Goal: Task Accomplishment & Management: Manage account settings

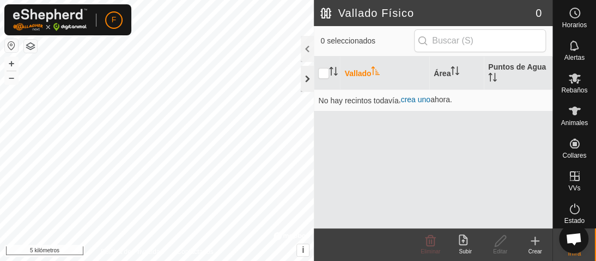
click at [302, 79] on div at bounding box center [307, 79] width 13 height 26
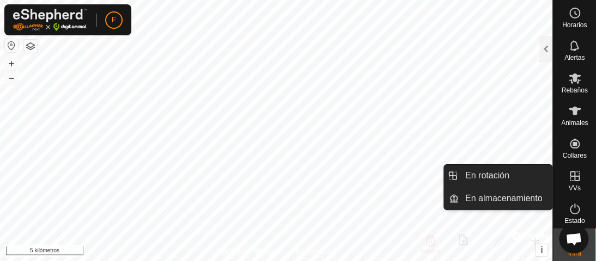
click at [568, 176] on icon at bounding box center [574, 176] width 13 height 13
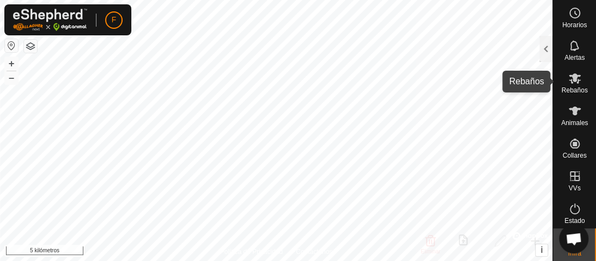
click at [573, 77] on icon at bounding box center [574, 78] width 13 height 13
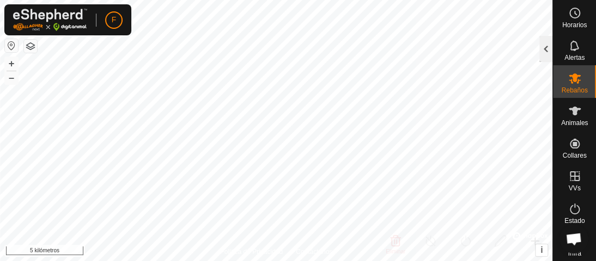
click at [544, 48] on div at bounding box center [545, 49] width 13 height 26
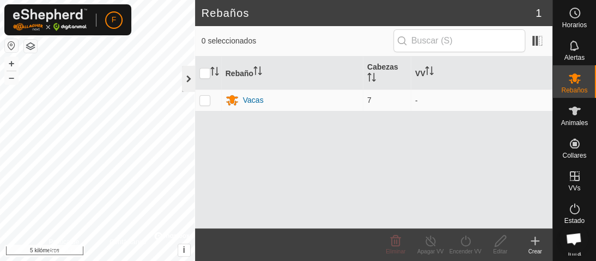
click at [190, 75] on div at bounding box center [188, 79] width 13 height 26
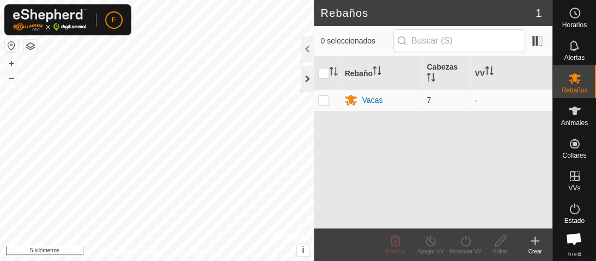
click at [306, 78] on div at bounding box center [307, 79] width 13 height 26
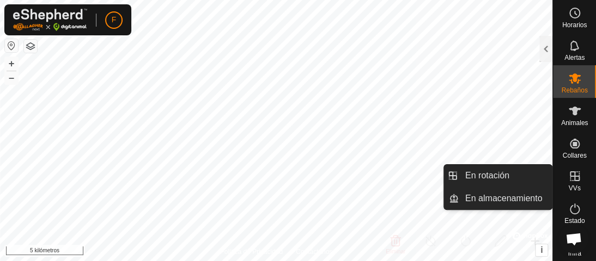
click at [570, 177] on icon at bounding box center [575, 177] width 10 height 10
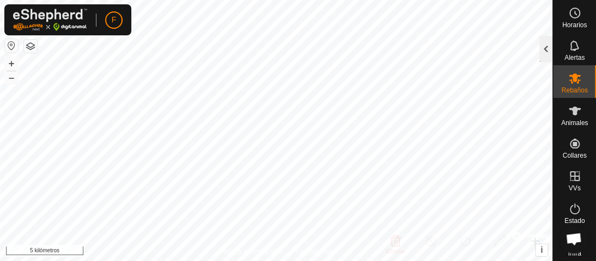
click at [544, 54] on div at bounding box center [545, 49] width 13 height 26
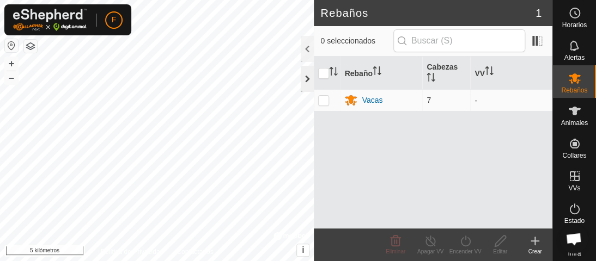
click at [305, 77] on div at bounding box center [307, 79] width 13 height 26
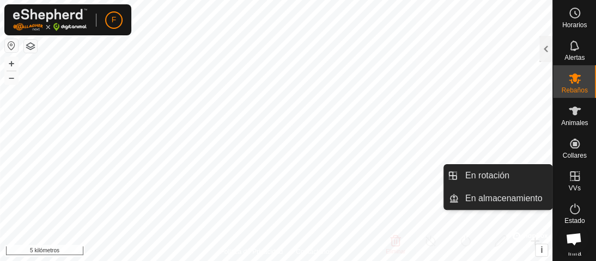
click at [571, 179] on icon at bounding box center [574, 176] width 13 height 13
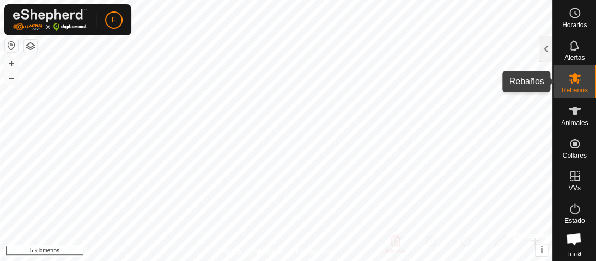
click at [568, 79] on icon at bounding box center [574, 79] width 12 height 10
click at [542, 53] on div at bounding box center [545, 49] width 13 height 26
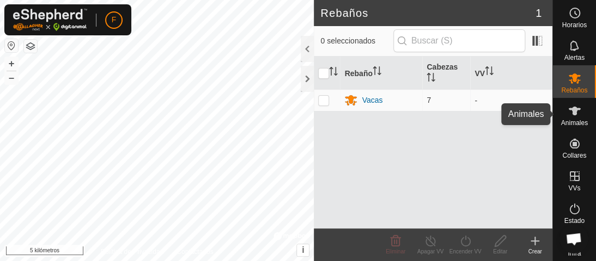
click at [571, 112] on icon at bounding box center [574, 111] width 12 height 9
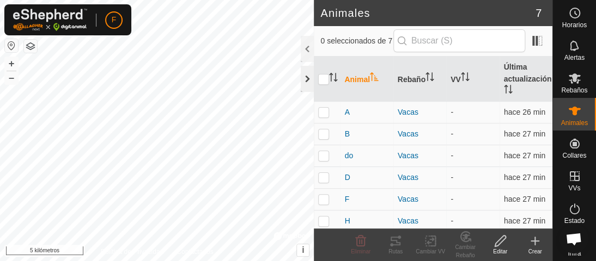
click at [303, 79] on div at bounding box center [307, 79] width 13 height 26
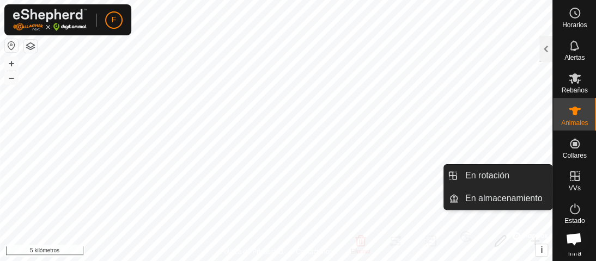
click at [570, 176] on icon at bounding box center [575, 177] width 10 height 10
click at [571, 178] on icon at bounding box center [574, 176] width 13 height 13
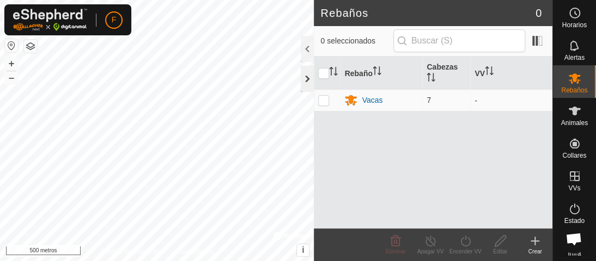
click at [307, 83] on div at bounding box center [307, 79] width 13 height 26
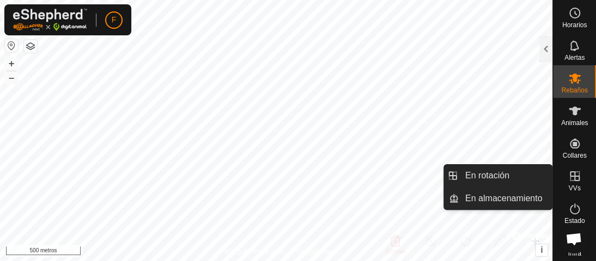
click at [570, 175] on icon at bounding box center [575, 177] width 10 height 10
click at [568, 188] on font "VVs" at bounding box center [574, 189] width 12 height 8
click at [568, 174] on icon at bounding box center [574, 176] width 13 height 13
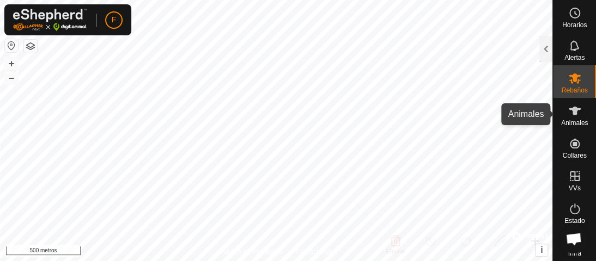
click at [568, 108] on icon at bounding box center [574, 111] width 12 height 9
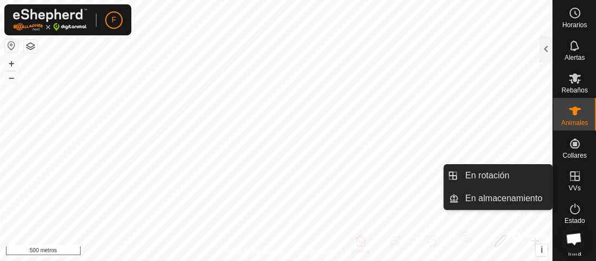
click at [570, 177] on icon at bounding box center [575, 177] width 10 height 10
click at [570, 176] on icon at bounding box center [575, 177] width 10 height 10
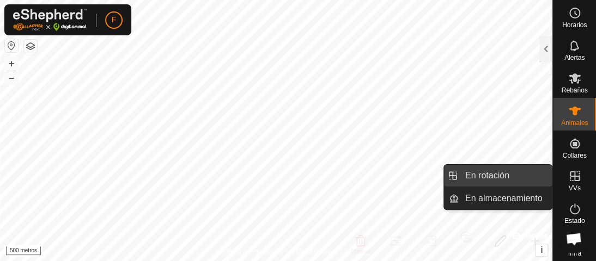
click at [494, 177] on link "En rotación" at bounding box center [504, 176] width 93 height 22
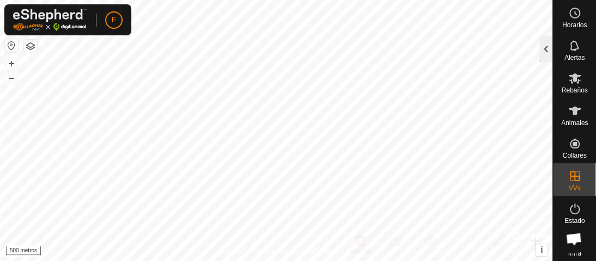
click at [542, 51] on div at bounding box center [545, 49] width 13 height 26
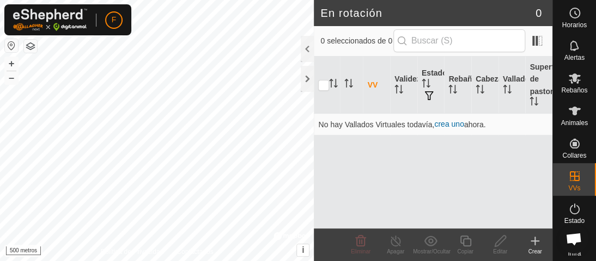
click at [531, 240] on icon at bounding box center [534, 241] width 13 height 13
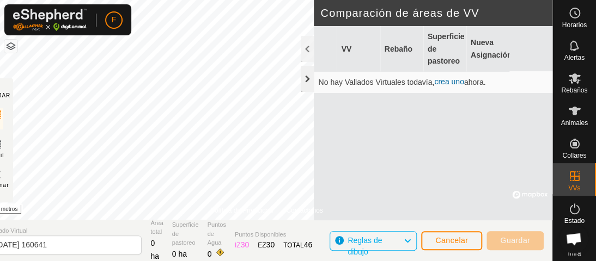
click at [308, 81] on div at bounding box center [307, 79] width 13 height 26
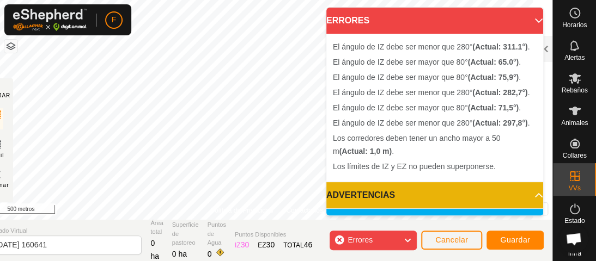
click at [525, 19] on p-accordion-header "ERRORES" at bounding box center [434, 21] width 217 height 26
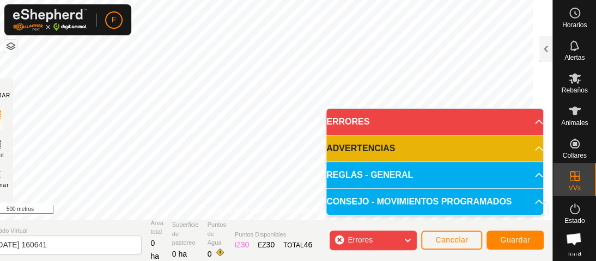
click at [411, 240] on icon at bounding box center [407, 241] width 9 height 14
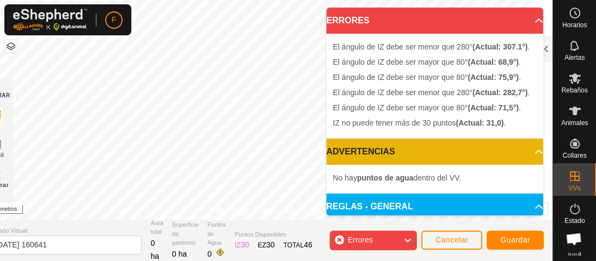
click at [464, 108] on body "F Horarios Alertas Rebaños Animales Collares VVs Estado Infra Mapa de calor Ayu…" at bounding box center [298, 130] width 596 height 261
click at [406, 238] on icon at bounding box center [407, 241] width 9 height 14
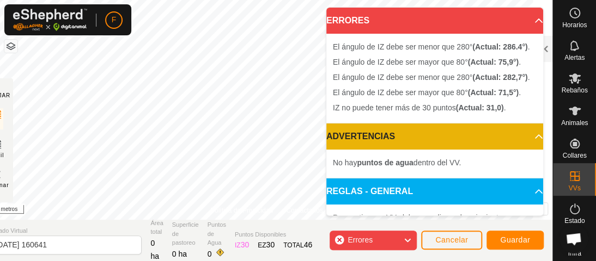
click at [519, 19] on p-accordion-header "ERRORES" at bounding box center [434, 21] width 217 height 26
click at [521, 20] on p-accordion-header "ERRORES" at bounding box center [434, 21] width 217 height 26
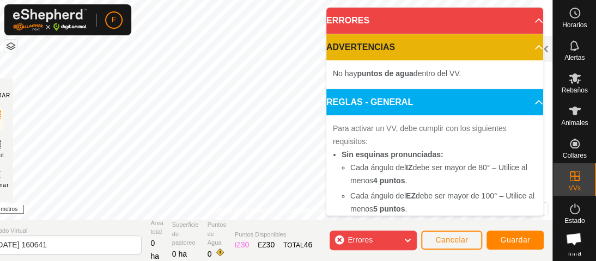
click at [524, 102] on p-accordion-header "REGLAS - GENERAL" at bounding box center [434, 102] width 217 height 26
click at [409, 238] on icon at bounding box center [407, 241] width 9 height 14
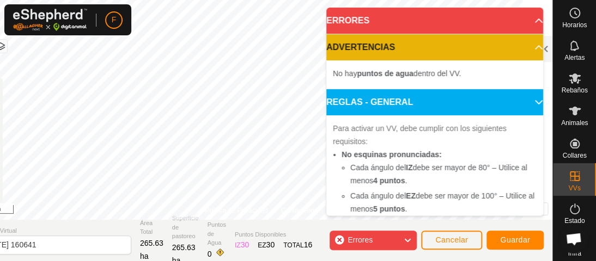
click at [347, 118] on body "F Horarios Alertas Rebaños Animales Collares VVs Estado Infra Mapa de Calor Ayu…" at bounding box center [298, 130] width 596 height 261
click at [408, 237] on icon at bounding box center [407, 241] width 9 height 14
click at [357, 242] on span "Errores" at bounding box center [359, 240] width 25 height 9
click at [347, 118] on body "F Horarios Alertas Rebaños Animales Collares VVs Estado Infra Mapa de Calor Ayu…" at bounding box center [298, 130] width 596 height 261
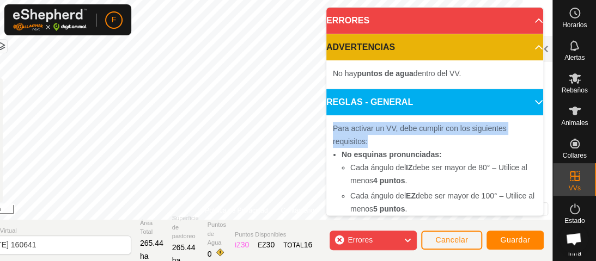
click at [347, 118] on div "Para activar un VV, debe cumplir con los siguientes requisitos: No esquinas pro…" at bounding box center [434, 248] width 217 height 266
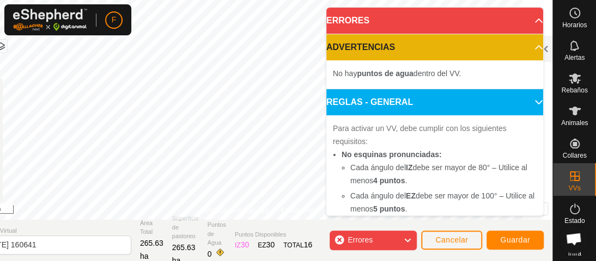
click at [360, 238] on span "Errores" at bounding box center [359, 240] width 25 height 9
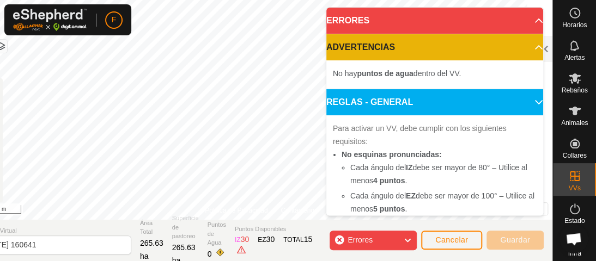
click at [363, 242] on span "Errores" at bounding box center [359, 240] width 25 height 9
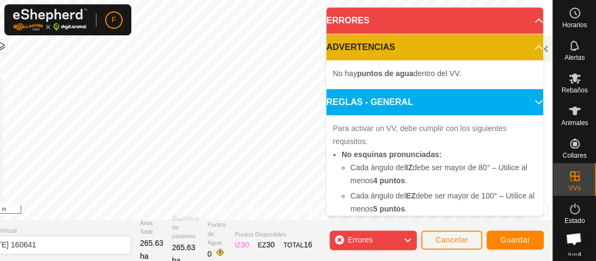
click at [407, 237] on icon at bounding box center [407, 241] width 9 height 14
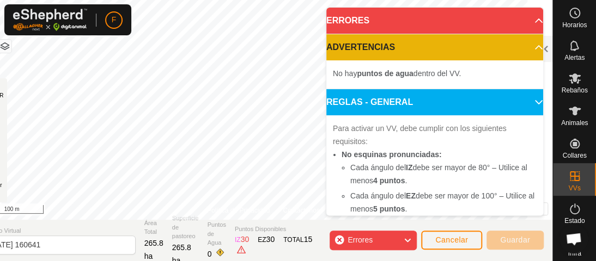
click at [406, 239] on icon at bounding box center [407, 241] width 9 height 14
click at [405, 240] on icon at bounding box center [407, 241] width 9 height 14
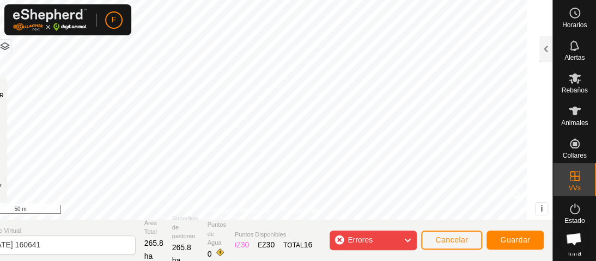
click at [401, 140] on body "F Horarios Alertas Rebaños Animales Collares VVs Estado Infra Mapa de Calor Ayu…" at bounding box center [298, 130] width 596 height 261
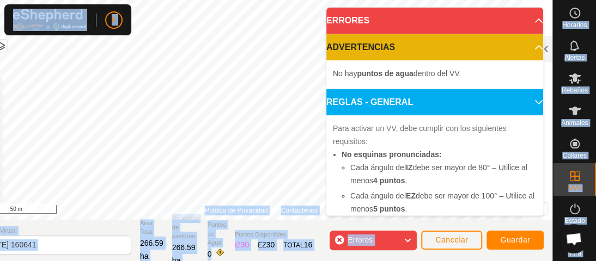
click at [401, 140] on div "Para activar un VV, debe cumplir con los siguientes requisitos: No esquinas pro…" at bounding box center [434, 248] width 217 height 266
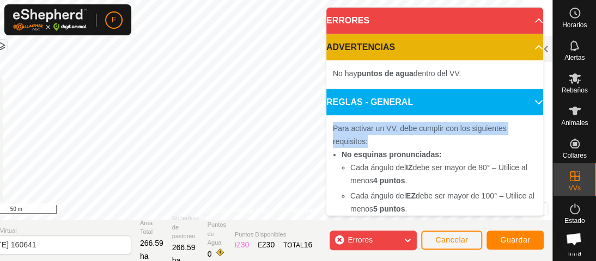
click at [401, 140] on div "Para activar un VV, debe cumplir con los siguientes requisitos: No esquinas pro…" at bounding box center [434, 248] width 217 height 266
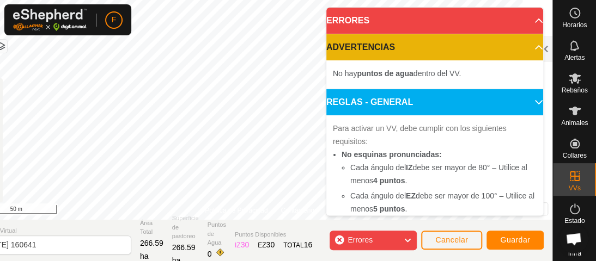
click at [407, 237] on icon at bounding box center [407, 241] width 9 height 14
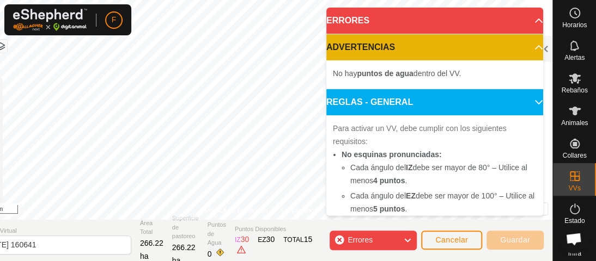
click at [410, 238] on icon at bounding box center [407, 241] width 9 height 14
click at [339, 238] on div "Errores" at bounding box center [372, 241] width 87 height 20
click at [334, 238] on div "Errores" at bounding box center [372, 241] width 87 height 20
click at [346, 123] on body "F Horarios Alertas Rebaños Animales Collares VVs Estado Infra Mapa de Calor Ayu…" at bounding box center [298, 130] width 596 height 261
click at [346, 123] on div "Para activar un VV, debe cumplir con los siguientes requisitos: No esquinas pro…" at bounding box center [434, 248] width 217 height 266
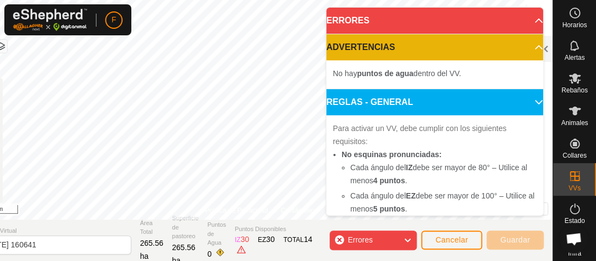
click at [339, 238] on div "Errores" at bounding box center [372, 241] width 87 height 20
click at [340, 237] on div "Errores" at bounding box center [372, 241] width 87 height 20
click at [336, 243] on div "Errores" at bounding box center [372, 241] width 87 height 20
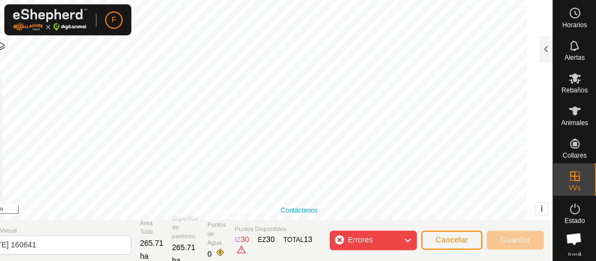
click at [458, 59] on body "F Horarios Alertas Rebaños Animales Collares VVs Estado Infra Mapa de Calor Ayu…" at bounding box center [298, 130] width 596 height 261
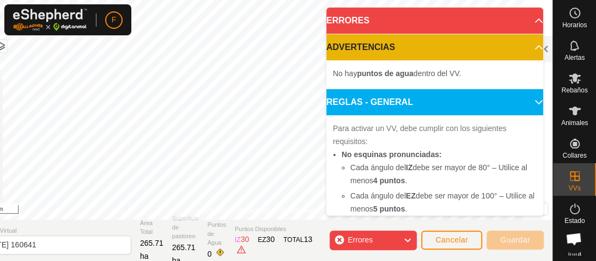
click at [338, 238] on div "Errores" at bounding box center [372, 241] width 87 height 20
click at [340, 240] on div "Errores" at bounding box center [372, 241] width 87 height 20
click at [338, 239] on div "Errores" at bounding box center [372, 241] width 87 height 20
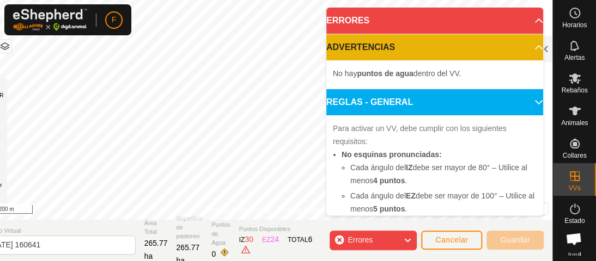
click at [340, 238] on div "Errores" at bounding box center [372, 241] width 87 height 20
click at [340, 240] on div "Errores" at bounding box center [372, 241] width 87 height 20
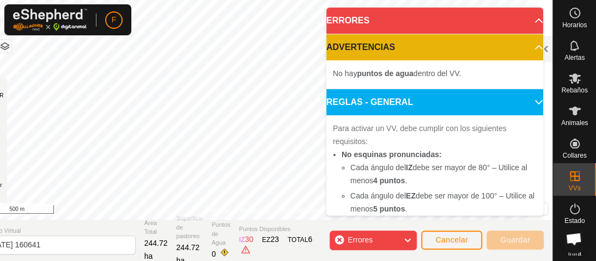
click at [412, 84] on body "F Horarios Alertas Rebaños Animales Collares VVs Estado Infra Mapa de Calor Ayu…" at bounding box center [298, 130] width 596 height 261
click at [337, 240] on div "Errores" at bounding box center [372, 241] width 87 height 20
click at [405, 83] on body "F Horarios Alertas Rebaños Animales Collares VVs Estado Infra Mapa de Calor Ayu…" at bounding box center [298, 130] width 596 height 261
click at [338, 238] on div "Errores" at bounding box center [372, 241] width 87 height 20
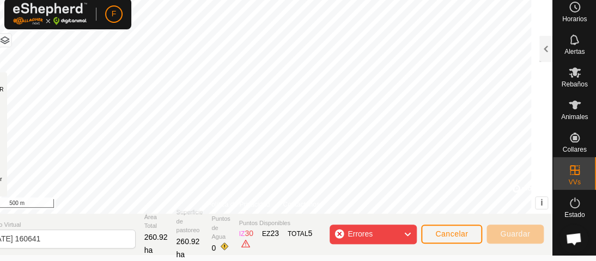
scroll to position [5, 0]
click at [547, 53] on div at bounding box center [545, 49] width 13 height 26
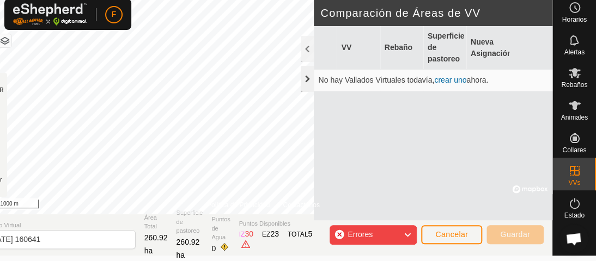
click at [308, 74] on div at bounding box center [307, 79] width 13 height 26
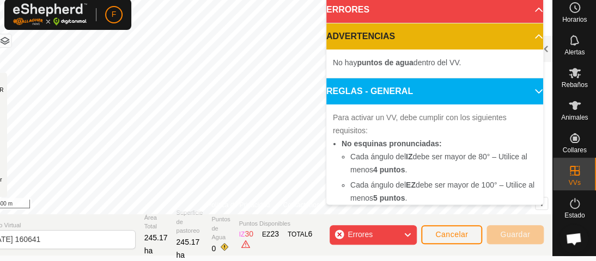
click at [335, 234] on div "Errores" at bounding box center [372, 235] width 87 height 20
click at [407, 160] on body "F Horarios Alertas Rebaños Animales Collares VVs Estado Infra Mapa de Calor Ayu…" at bounding box center [298, 125] width 596 height 261
click at [407, 160] on b "IZ" at bounding box center [409, 156] width 7 height 9
click at [342, 234] on div "Errores" at bounding box center [372, 235] width 87 height 20
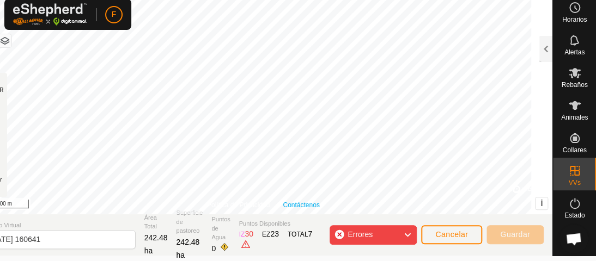
click at [392, 197] on body "F Horarios Alertas Rebaños Animales Collares VVs Estado Infra Mapa de Calor Ayu…" at bounding box center [298, 125] width 596 height 261
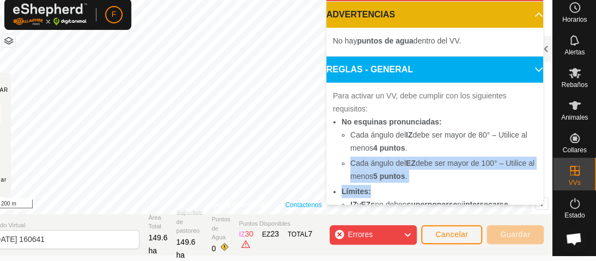
click at [392, 197] on ul "No esquinas pronunciadas: Cada ángulo del IZ debe ser mayor de 80° – Utilice al…" at bounding box center [435, 227] width 204 height 224
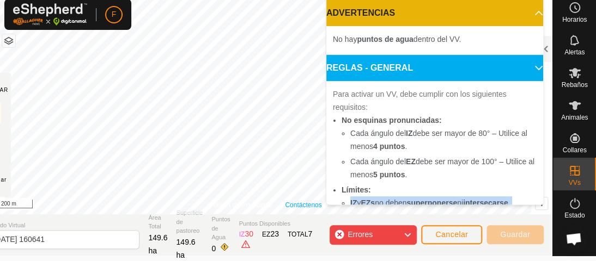
click at [392, 197] on li "IZ y EZs no deben superponerse ni intersecarse ." at bounding box center [443, 203] width 186 height 13
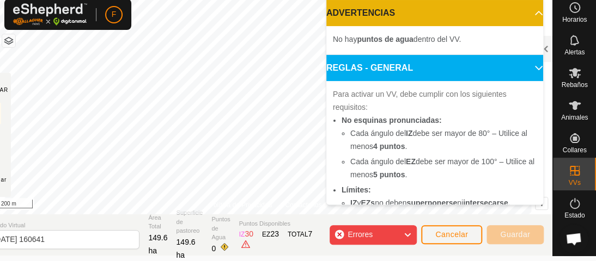
click at [337, 231] on div "Errores" at bounding box center [372, 235] width 87 height 20
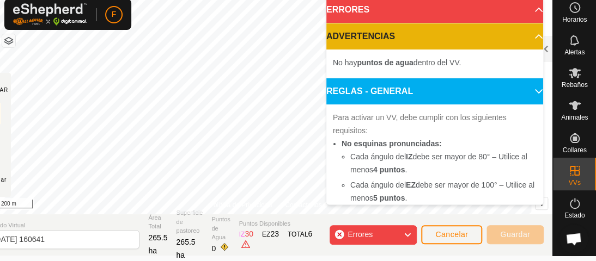
click at [341, 234] on div "Errores" at bounding box center [372, 235] width 87 height 20
click at [341, 232] on div "Errores" at bounding box center [372, 235] width 87 height 20
click at [364, 231] on span "Errores" at bounding box center [359, 234] width 25 height 9
click at [338, 233] on div "Errores" at bounding box center [372, 235] width 87 height 20
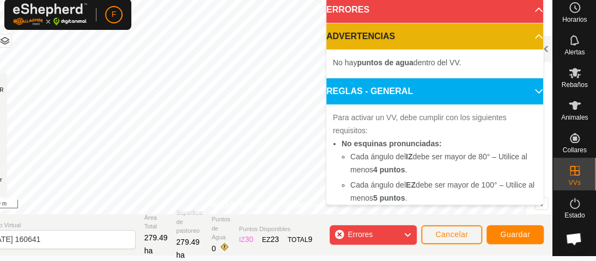
click at [338, 236] on div "Errores" at bounding box center [372, 235] width 87 height 20
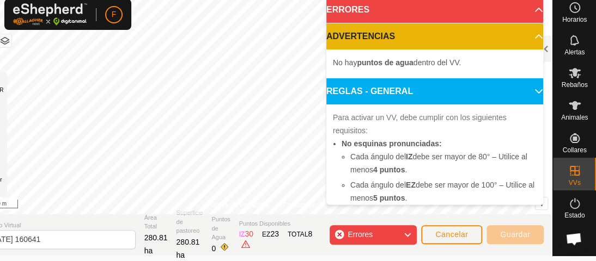
click at [340, 234] on div "Errores" at bounding box center [372, 235] width 87 height 20
click at [394, 47] on body "F Horarios Alertas Rebaños Animales Collares VVs Estado Infra Mapa de Calor Ayu…" at bounding box center [298, 125] width 596 height 261
click at [394, 47] on p-accordion-header "ADVERTENCIAS" at bounding box center [434, 36] width 217 height 26
click at [335, 236] on div "Errores" at bounding box center [372, 235] width 87 height 20
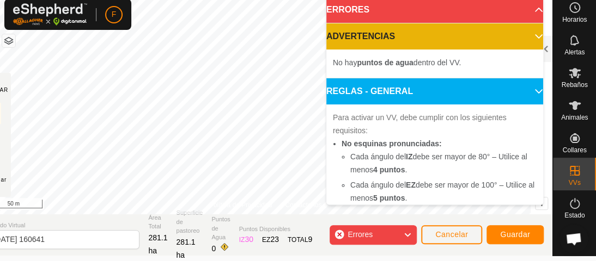
click at [338, 232] on div "Errores" at bounding box center [372, 235] width 87 height 20
click at [451, 11] on body "F Horarios Alertas Rebaños Animales Collares VVs Estado Infra Mapa de Calor Ayu…" at bounding box center [298, 125] width 596 height 261
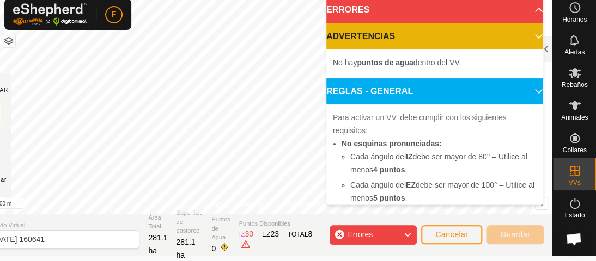
click at [339, 231] on div "Errores" at bounding box center [372, 235] width 87 height 20
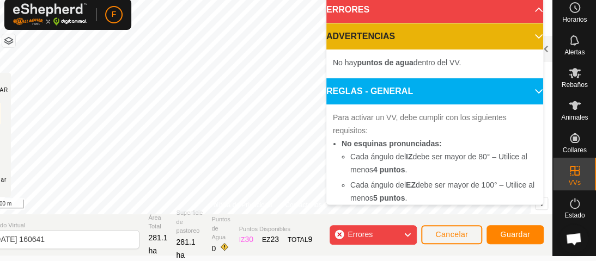
click at [339, 232] on div "Errores" at bounding box center [372, 235] width 87 height 20
click at [340, 230] on div "Errores" at bounding box center [372, 235] width 87 height 20
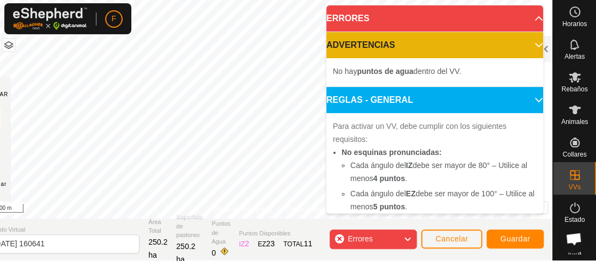
drag, startPoint x: 338, startPoint y: 238, endPoint x: 366, endPoint y: 223, distance: 32.6
click at [338, 238] on div "Errores" at bounding box center [372, 240] width 87 height 20
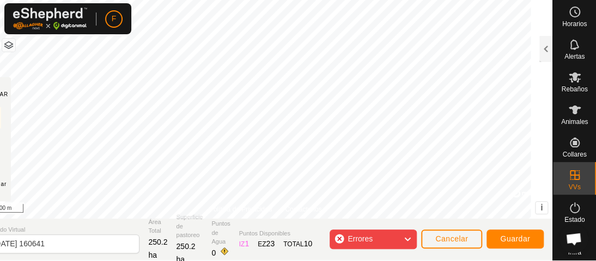
scroll to position [5, 0]
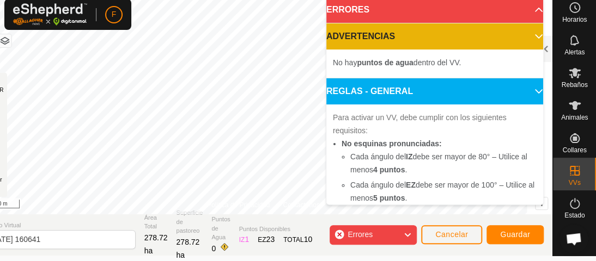
click at [362, 236] on span "Errores" at bounding box center [359, 234] width 25 height 9
click at [338, 233] on div "Errores" at bounding box center [372, 235] width 87 height 20
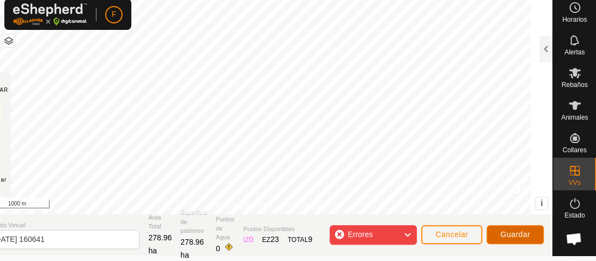
click at [519, 235] on span "Guardar" at bounding box center [515, 234] width 30 height 9
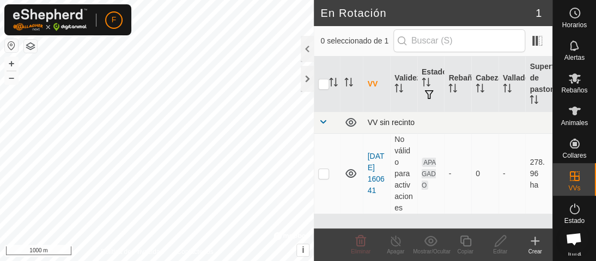
click at [322, 120] on span at bounding box center [322, 122] width 9 height 9
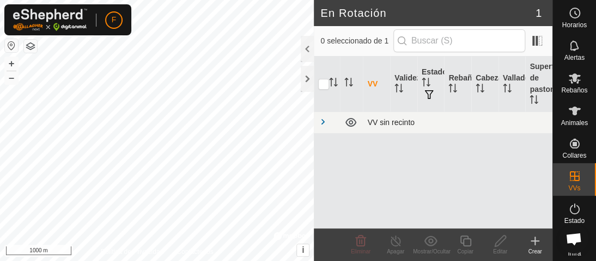
click at [368, 121] on div "VV sin recinto" at bounding box center [457, 122] width 181 height 9
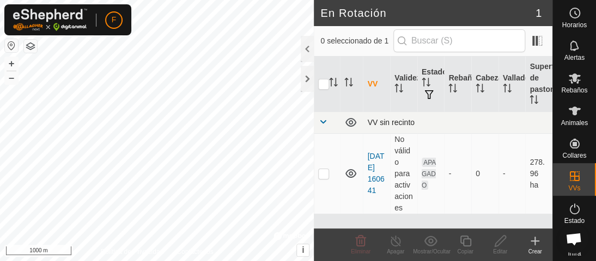
click at [368, 121] on div "VV sin recinto" at bounding box center [457, 122] width 181 height 9
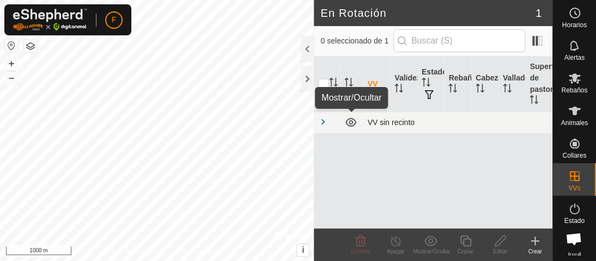
click at [351, 123] on icon at bounding box center [350, 122] width 13 height 13
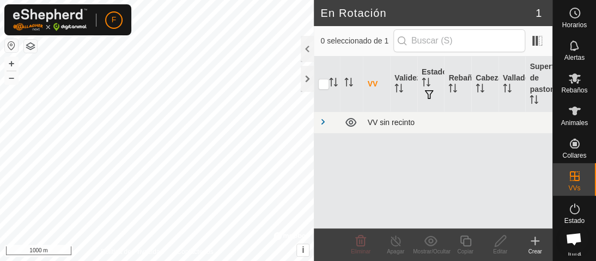
click at [380, 121] on div "VV sin recinto" at bounding box center [457, 122] width 181 height 9
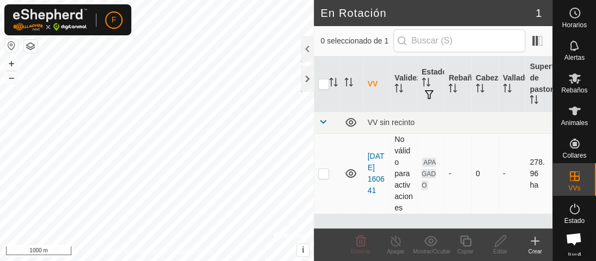
click at [322, 172] on p-checkbox at bounding box center [323, 173] width 11 height 9
checkbox input "true"
click at [433, 162] on span "APAGADO" at bounding box center [428, 174] width 14 height 32
click at [325, 121] on span at bounding box center [322, 122] width 9 height 9
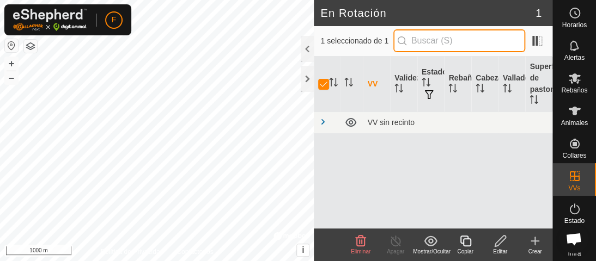
click at [414, 38] on input "text" at bounding box center [459, 40] width 132 height 23
type input "r"
checkbox input "false"
type input "ri"
checkbox input "true"
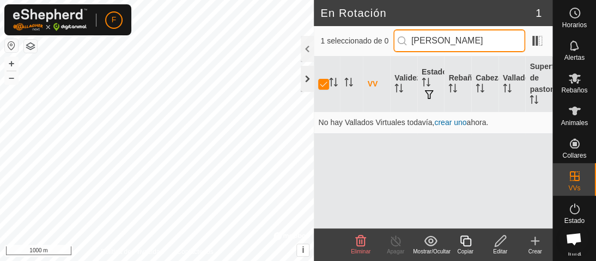
type input "rincon de belagua"
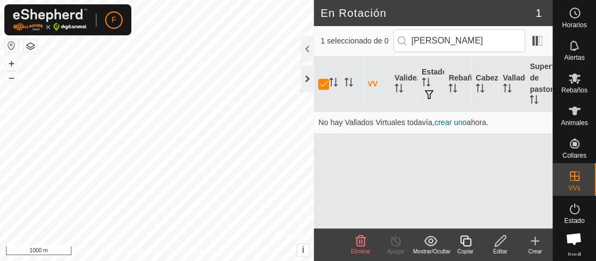
click at [306, 75] on div at bounding box center [307, 79] width 13 height 26
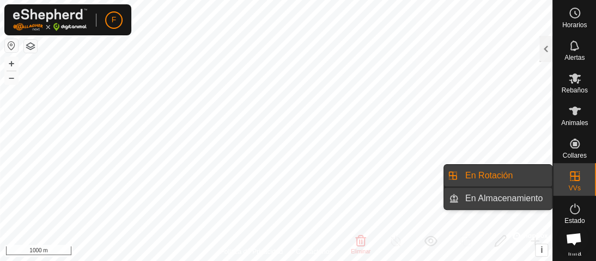
click at [501, 199] on link "En Almacenamiento" at bounding box center [504, 199] width 93 height 22
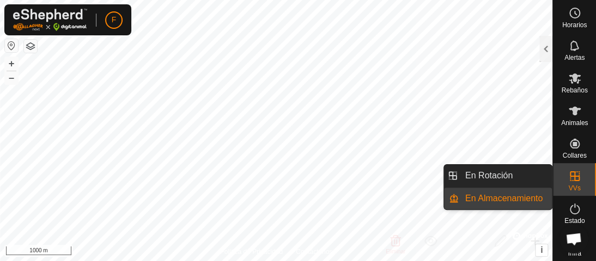
click at [501, 199] on link "En Almacenamiento" at bounding box center [504, 199] width 93 height 22
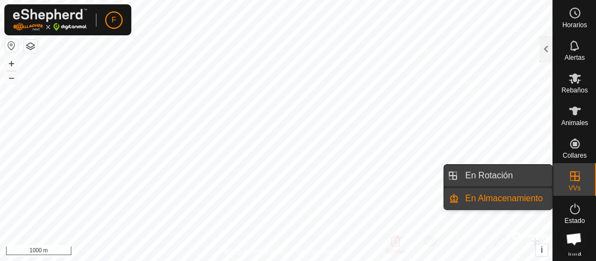
click at [488, 173] on link "En Rotación" at bounding box center [504, 176] width 93 height 22
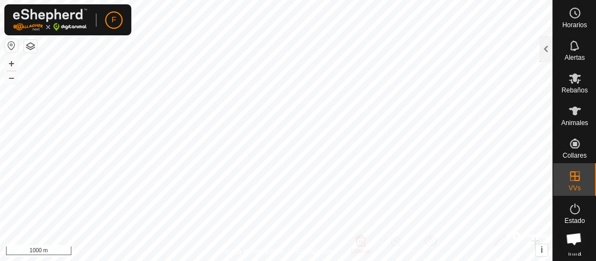
checkbox input "true"
click at [543, 47] on div at bounding box center [545, 49] width 13 height 26
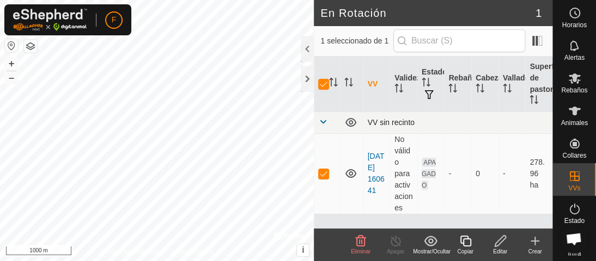
click at [325, 120] on span at bounding box center [322, 122] width 9 height 9
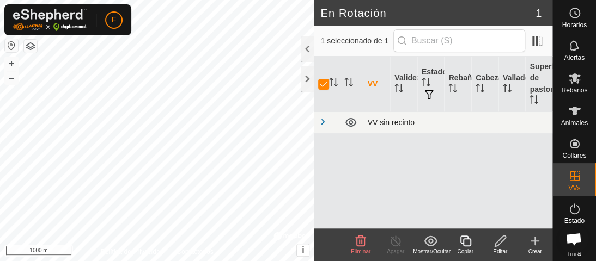
click at [324, 120] on span at bounding box center [322, 122] width 9 height 9
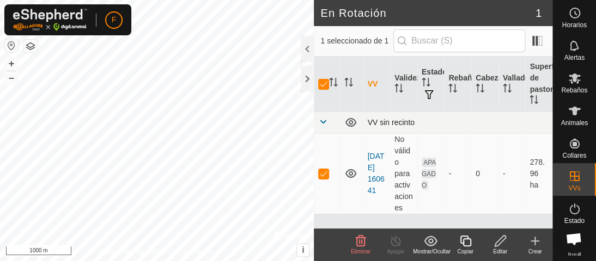
click at [385, 120] on div "VV sin recinto" at bounding box center [457, 122] width 181 height 9
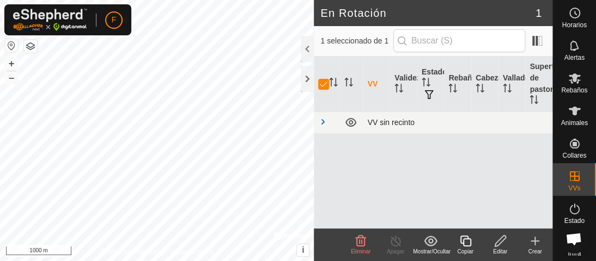
click at [385, 120] on div "VV sin recinto" at bounding box center [457, 122] width 181 height 9
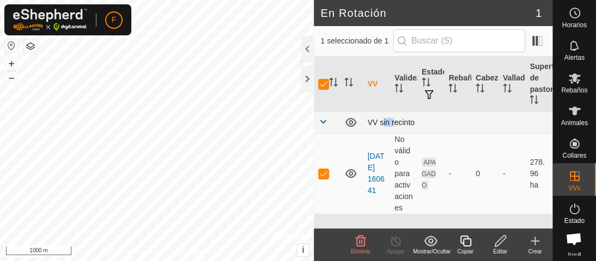
click at [385, 120] on div "VV sin recinto" at bounding box center [457, 122] width 181 height 9
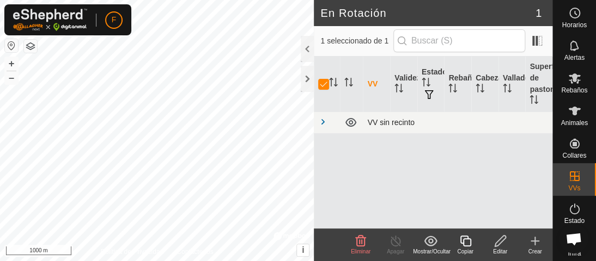
click at [417, 118] on div "VV sin recinto" at bounding box center [457, 122] width 181 height 9
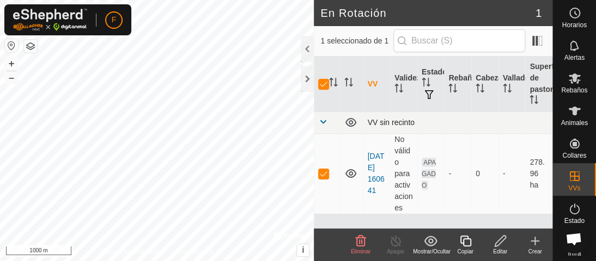
click at [417, 118] on div "VV sin recinto" at bounding box center [457, 122] width 181 height 9
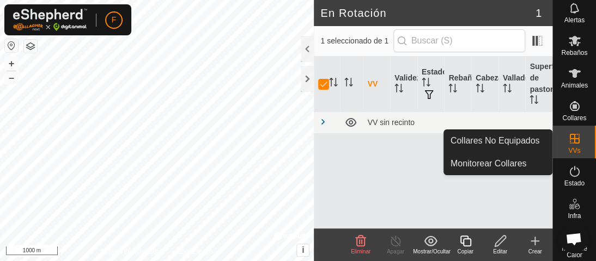
scroll to position [37, 0]
click at [431, 240] on icon at bounding box center [430, 241] width 13 height 10
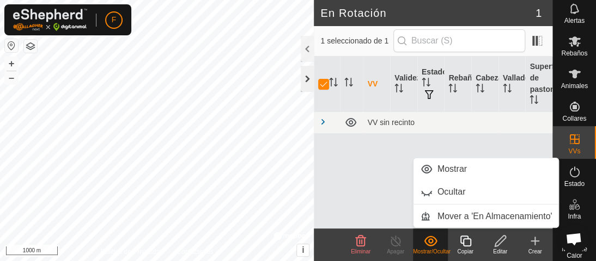
click at [308, 75] on div at bounding box center [307, 79] width 13 height 26
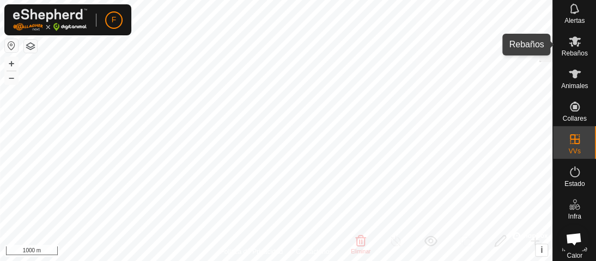
click at [568, 41] on icon at bounding box center [574, 41] width 13 height 13
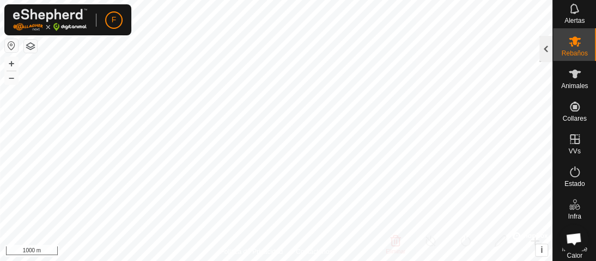
click at [540, 47] on div at bounding box center [545, 49] width 13 height 26
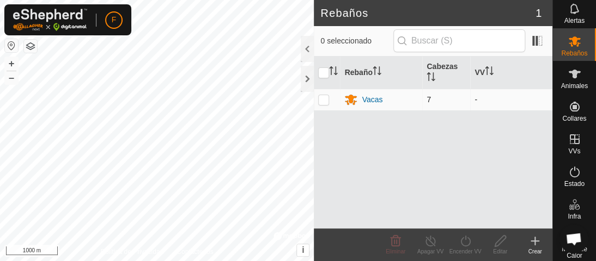
click at [322, 100] on p-checkbox at bounding box center [323, 99] width 11 height 9
checkbox input "true"
click at [309, 77] on div at bounding box center [307, 79] width 13 height 26
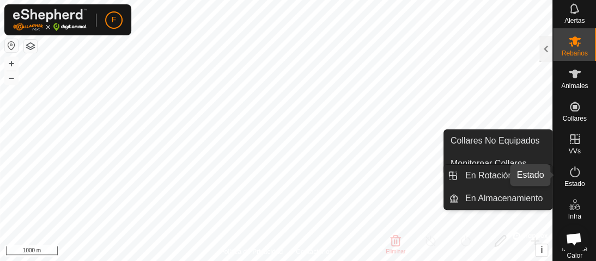
click at [568, 172] on icon at bounding box center [574, 172] width 13 height 13
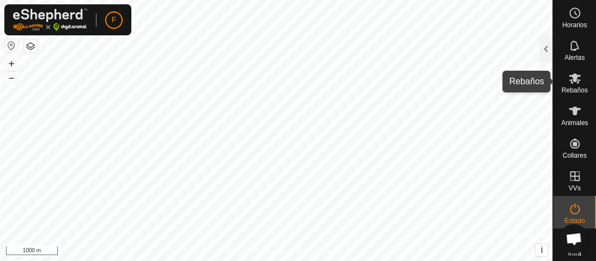
click at [571, 83] on icon at bounding box center [574, 78] width 13 height 13
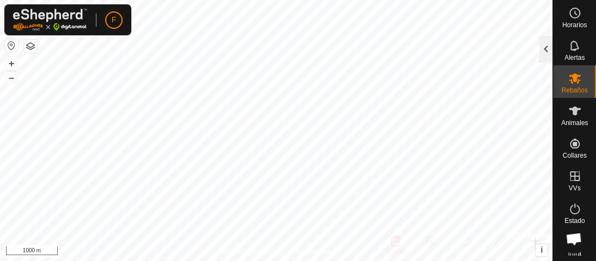
click at [542, 46] on div at bounding box center [545, 49] width 13 height 26
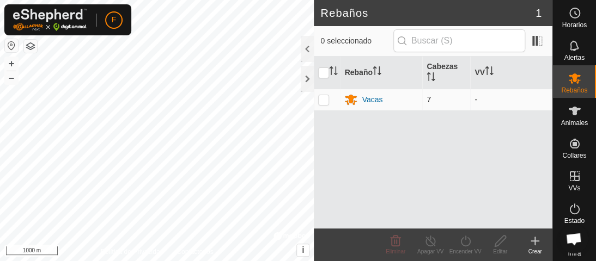
click at [321, 99] on p-checkbox at bounding box center [323, 99] width 11 height 9
checkbox input "true"
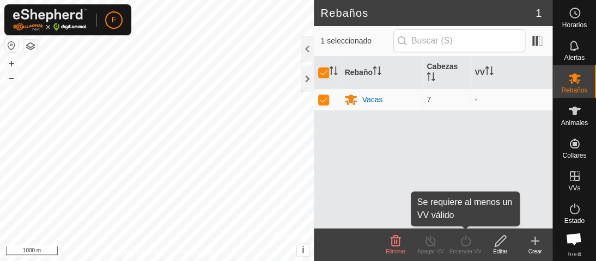
click at [466, 242] on icon at bounding box center [465, 241] width 14 height 13
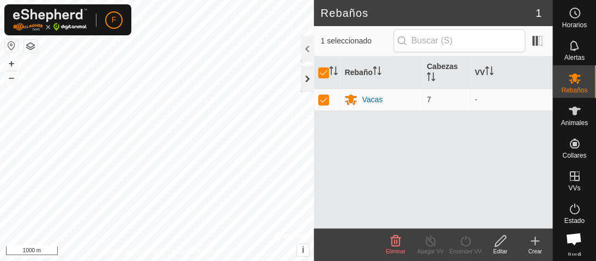
click at [307, 74] on div at bounding box center [307, 79] width 13 height 26
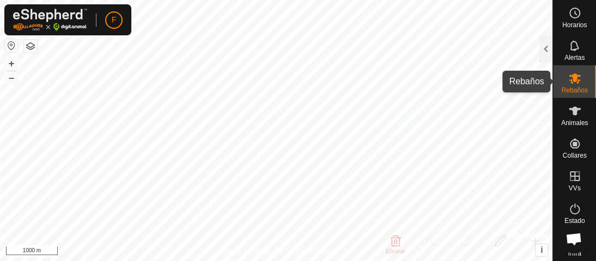
click at [568, 77] on icon at bounding box center [574, 79] width 12 height 10
click at [546, 49] on div at bounding box center [545, 49] width 13 height 26
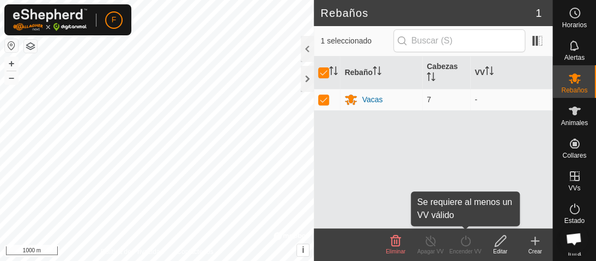
click at [464, 243] on icon at bounding box center [465, 241] width 14 height 13
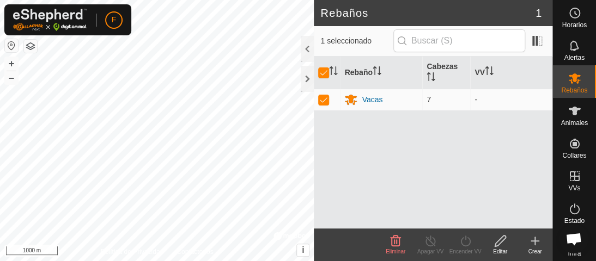
click at [466, 242] on icon at bounding box center [465, 241] width 14 height 13
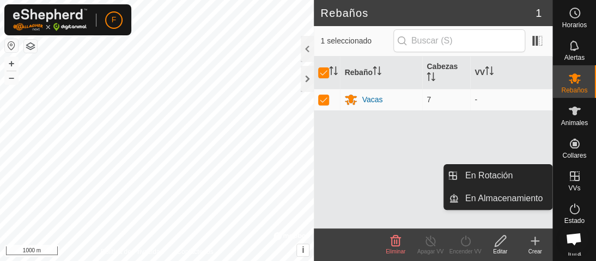
click at [570, 173] on icon at bounding box center [575, 177] width 10 height 10
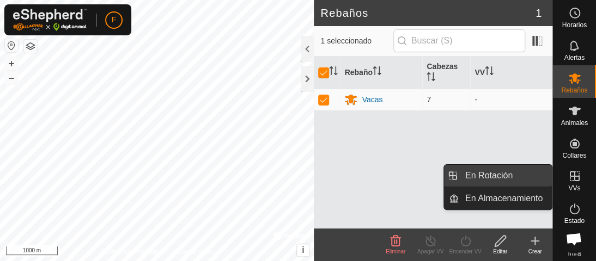
click at [503, 173] on link "En Rotación" at bounding box center [504, 176] width 93 height 22
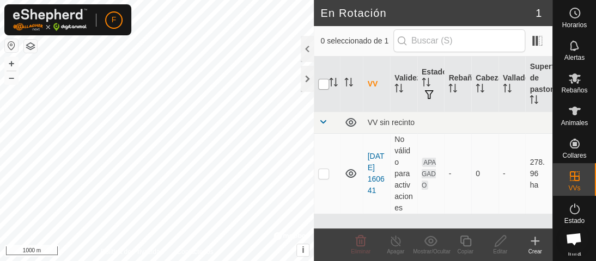
click at [325, 84] on input "checkbox" at bounding box center [323, 84] width 11 height 11
checkbox input "true"
click at [308, 76] on div at bounding box center [307, 79] width 13 height 26
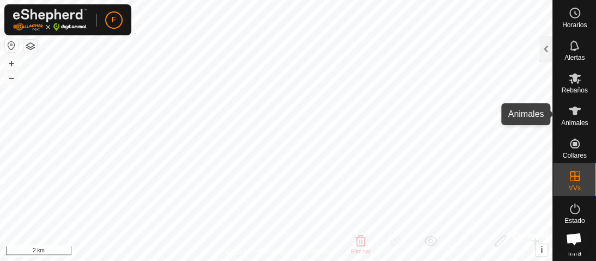
click at [568, 113] on icon at bounding box center [574, 111] width 12 height 9
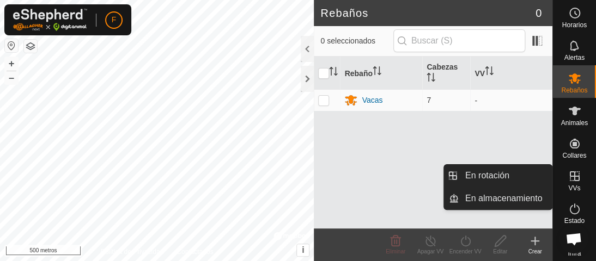
click at [568, 175] on icon at bounding box center [574, 176] width 13 height 13
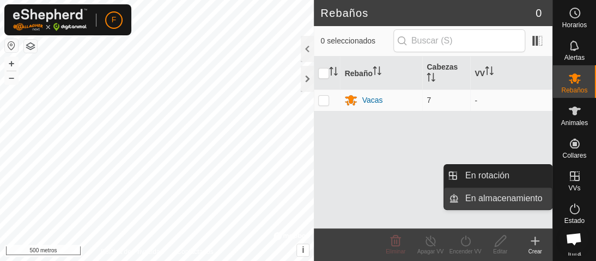
click at [489, 199] on link "En almacenamiento" at bounding box center [504, 199] width 93 height 22
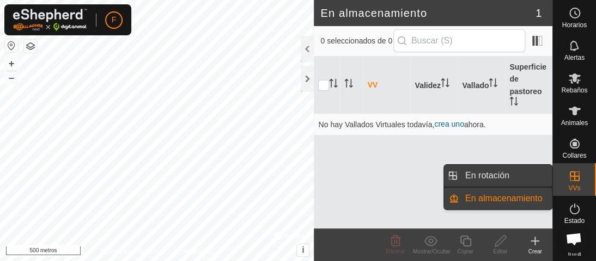
click at [499, 172] on link "En rotación" at bounding box center [504, 176] width 93 height 22
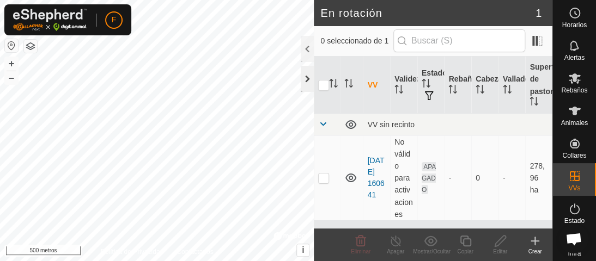
click at [310, 77] on div at bounding box center [307, 79] width 13 height 26
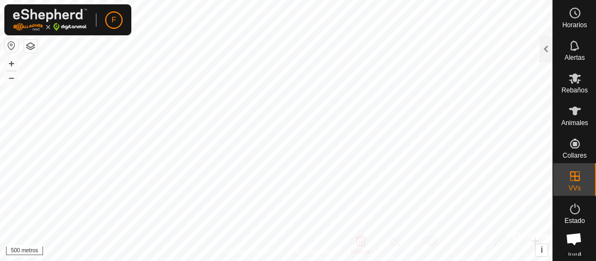
checkbox input "true"
checkbox input "false"
checkbox input "true"
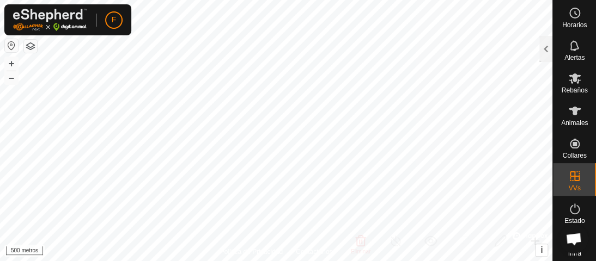
checkbox input "true"
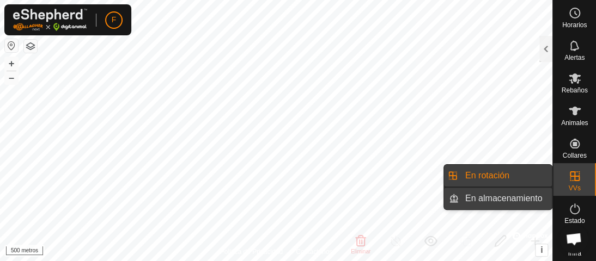
click at [483, 199] on link "En almacenamiento" at bounding box center [504, 199] width 93 height 22
click at [481, 177] on link "En rotación" at bounding box center [504, 176] width 93 height 22
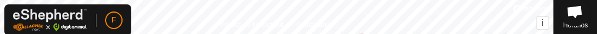
checkbox input "true"
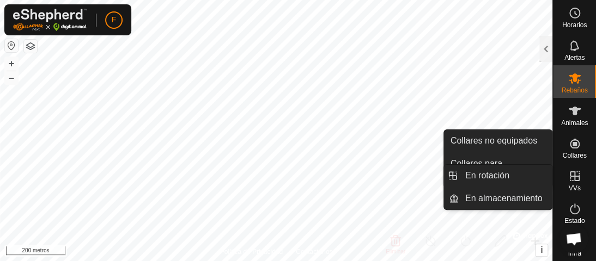
click at [568, 175] on icon at bounding box center [574, 176] width 13 height 13
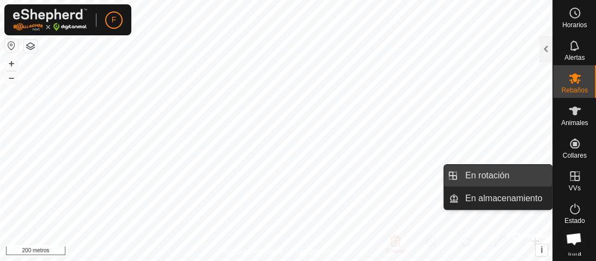
click at [495, 175] on link "En rotación" at bounding box center [504, 176] width 93 height 22
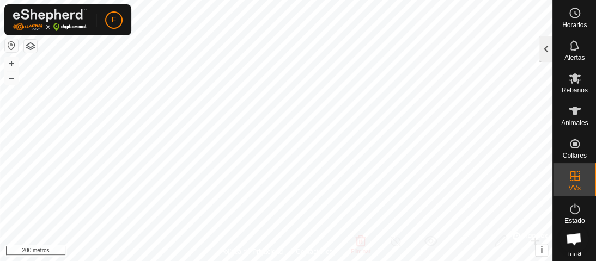
click at [540, 50] on div at bounding box center [545, 49] width 13 height 26
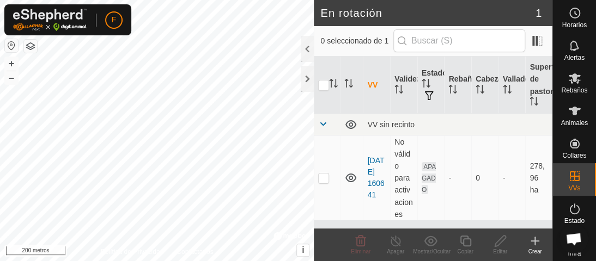
click at [536, 241] on icon at bounding box center [535, 241] width 8 height 0
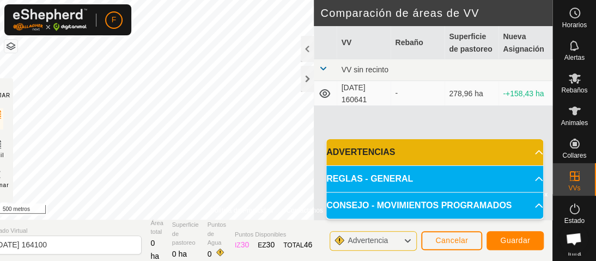
click at [405, 238] on icon at bounding box center [407, 241] width 9 height 14
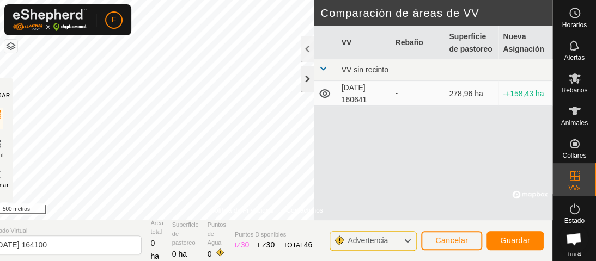
click at [309, 77] on div at bounding box center [307, 79] width 13 height 26
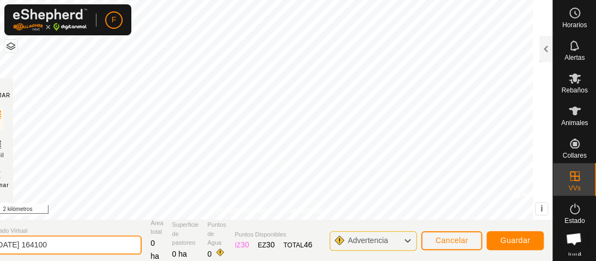
click at [14, 243] on input "[DATE] 164100" at bounding box center [65, 245] width 152 height 19
click at [87, 243] on input "a2025-09-04 164100" at bounding box center [65, 245] width 152 height 19
type input "a"
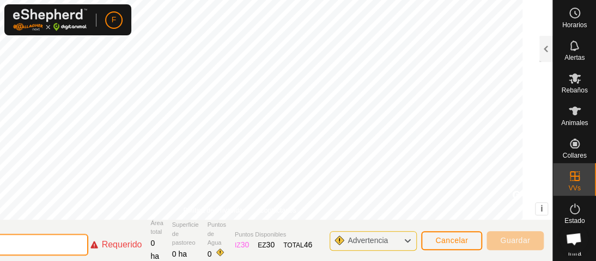
click at [2, 243] on input "text" at bounding box center [12, 245] width 152 height 22
click at [4, 246] on input "text" at bounding box center [12, 245] width 152 height 22
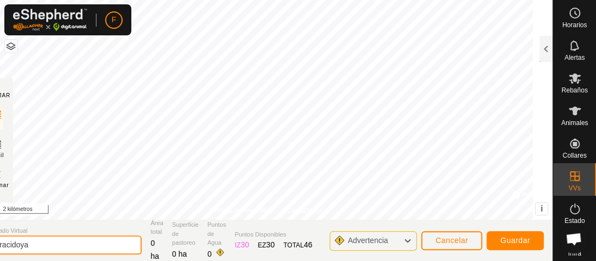
type input "aracidoya"
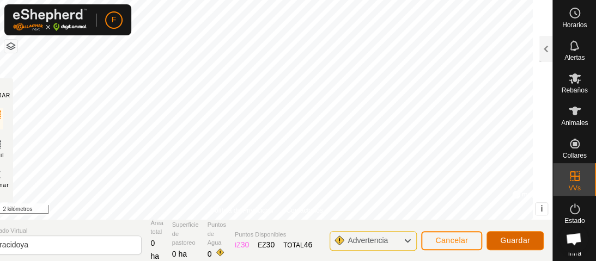
click at [511, 242] on font "Guardar" at bounding box center [515, 240] width 30 height 9
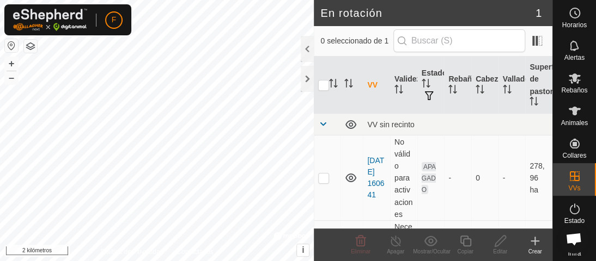
scroll to position [28, 0]
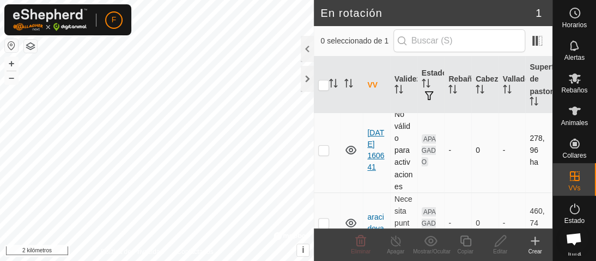
click at [372, 148] on font "[DATE] 160641" at bounding box center [375, 149] width 17 height 43
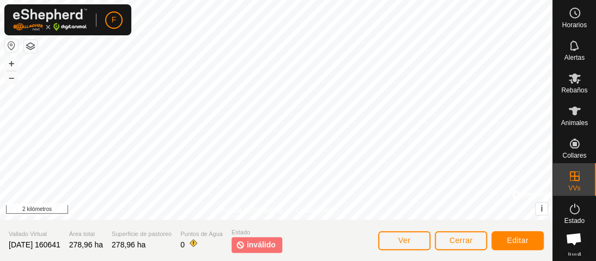
click at [60, 244] on font "[DATE] 160641" at bounding box center [35, 245] width 52 height 9
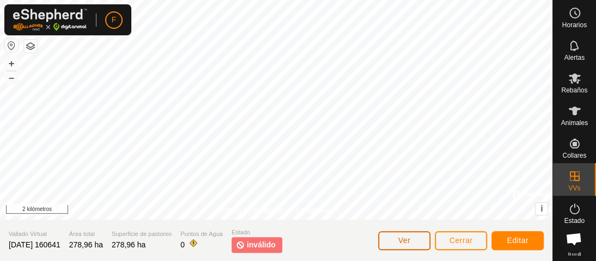
click at [407, 240] on font "Ver" at bounding box center [404, 240] width 13 height 9
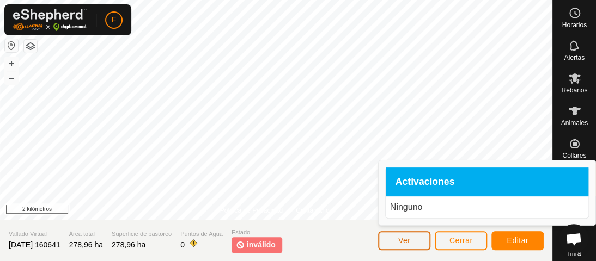
click at [407, 240] on font "Ver" at bounding box center [404, 240] width 13 height 9
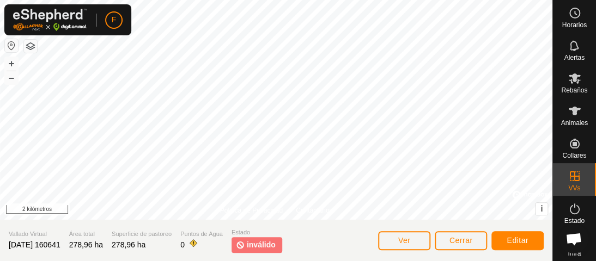
click at [60, 244] on font "[DATE] 160641" at bounding box center [35, 245] width 52 height 9
click at [60, 243] on font "[DATE] 160641" at bounding box center [35, 245] width 52 height 9
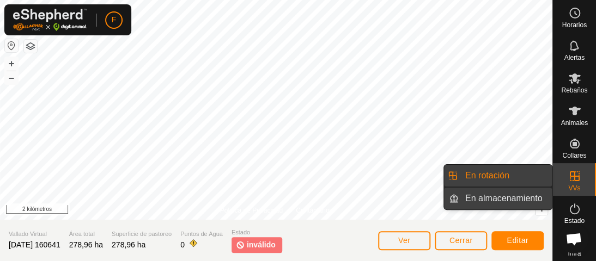
click at [511, 199] on link "En almacenamiento" at bounding box center [504, 199] width 93 height 22
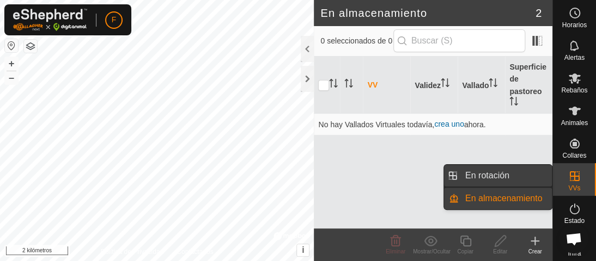
click at [470, 175] on link "En rotación" at bounding box center [504, 176] width 93 height 22
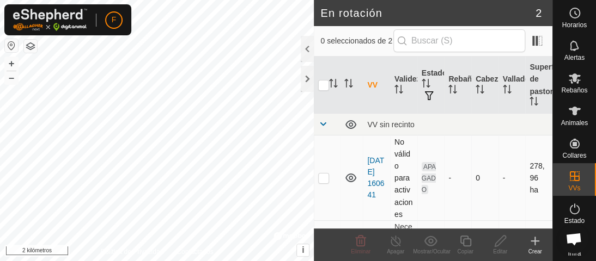
click at [322, 177] on p-checkbox at bounding box center [323, 178] width 11 height 9
checkbox input "true"
click at [381, 156] on font "[DATE] 160641" at bounding box center [375, 177] width 17 height 43
click at [314, 154] on div at bounding box center [157, 130] width 314 height 261
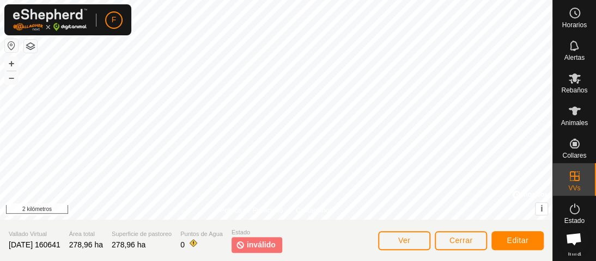
click at [60, 246] on font "[DATE] 160641" at bounding box center [35, 245] width 52 height 9
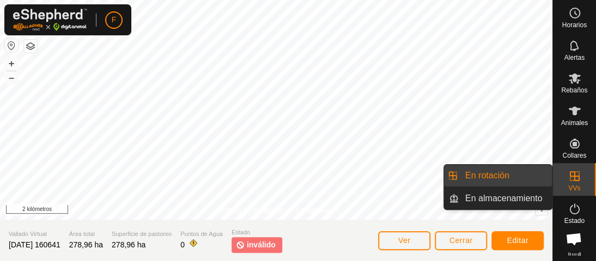
click at [485, 175] on link "En rotación" at bounding box center [504, 176] width 93 height 22
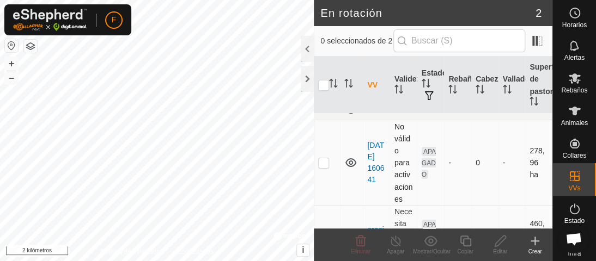
scroll to position [56, 0]
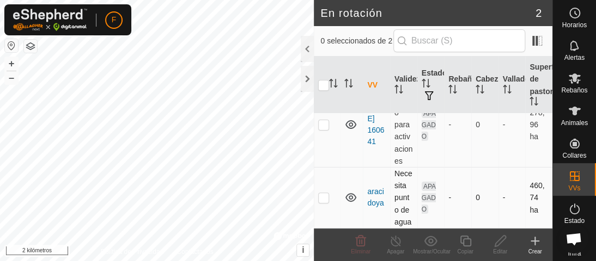
click at [320, 199] on p-checkbox at bounding box center [323, 197] width 11 height 9
checkbox input "true"
click at [325, 120] on p-checkbox at bounding box center [323, 124] width 11 height 9
checkbox input "true"
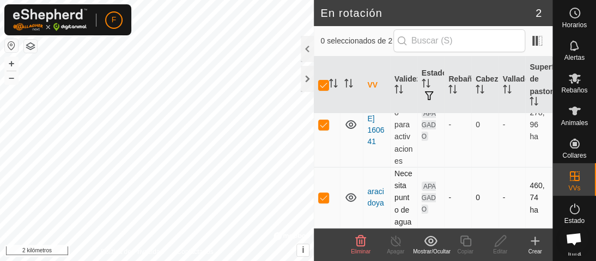
click at [320, 194] on p-checkbox at bounding box center [323, 197] width 11 height 9
checkbox input "false"
